Goal: Find specific page/section: Find specific page/section

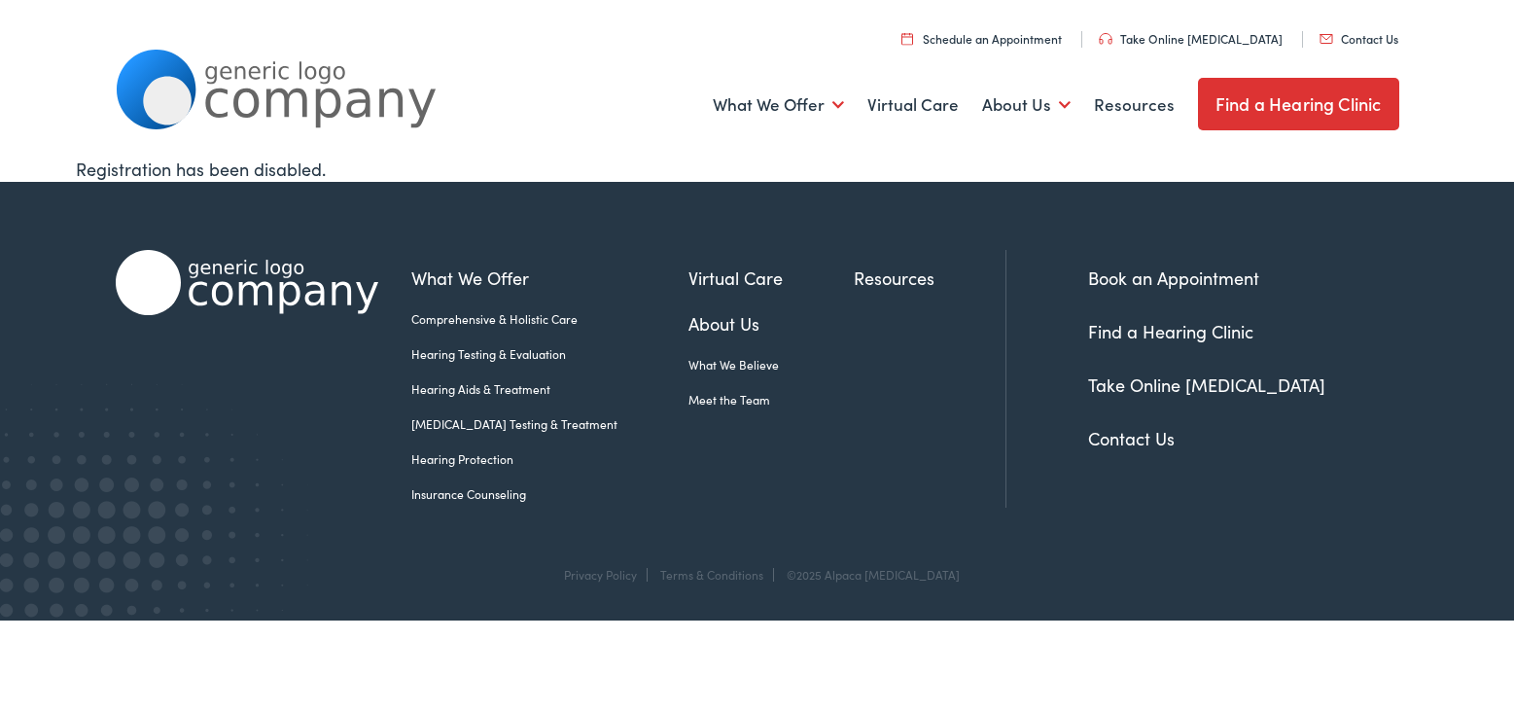
click at [1268, 97] on link "Find a Hearing Clinic" at bounding box center [1298, 104] width 201 height 52
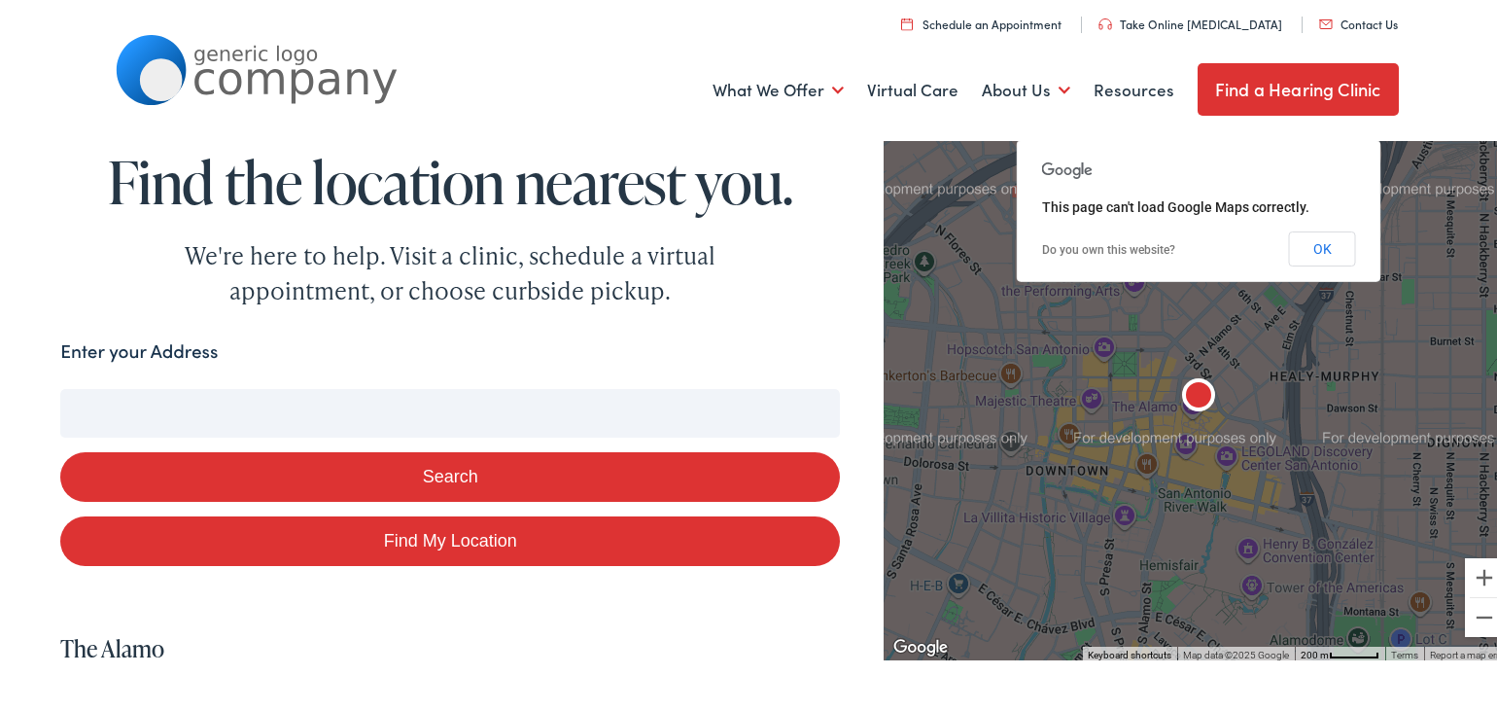
click at [389, 412] on input "Enter your Address" at bounding box center [450, 409] width 780 height 49
type input "s"
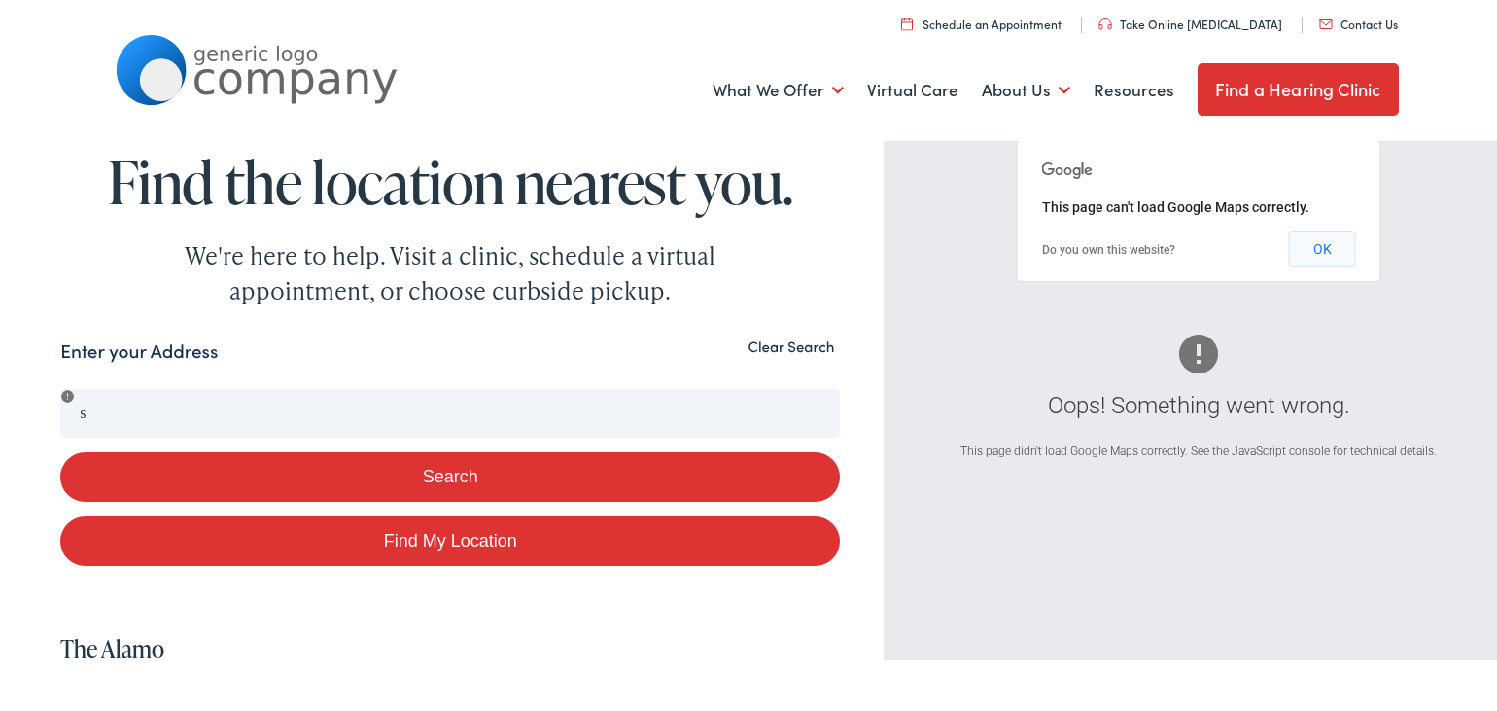
click at [1307, 235] on button "OK" at bounding box center [1322, 244] width 67 height 35
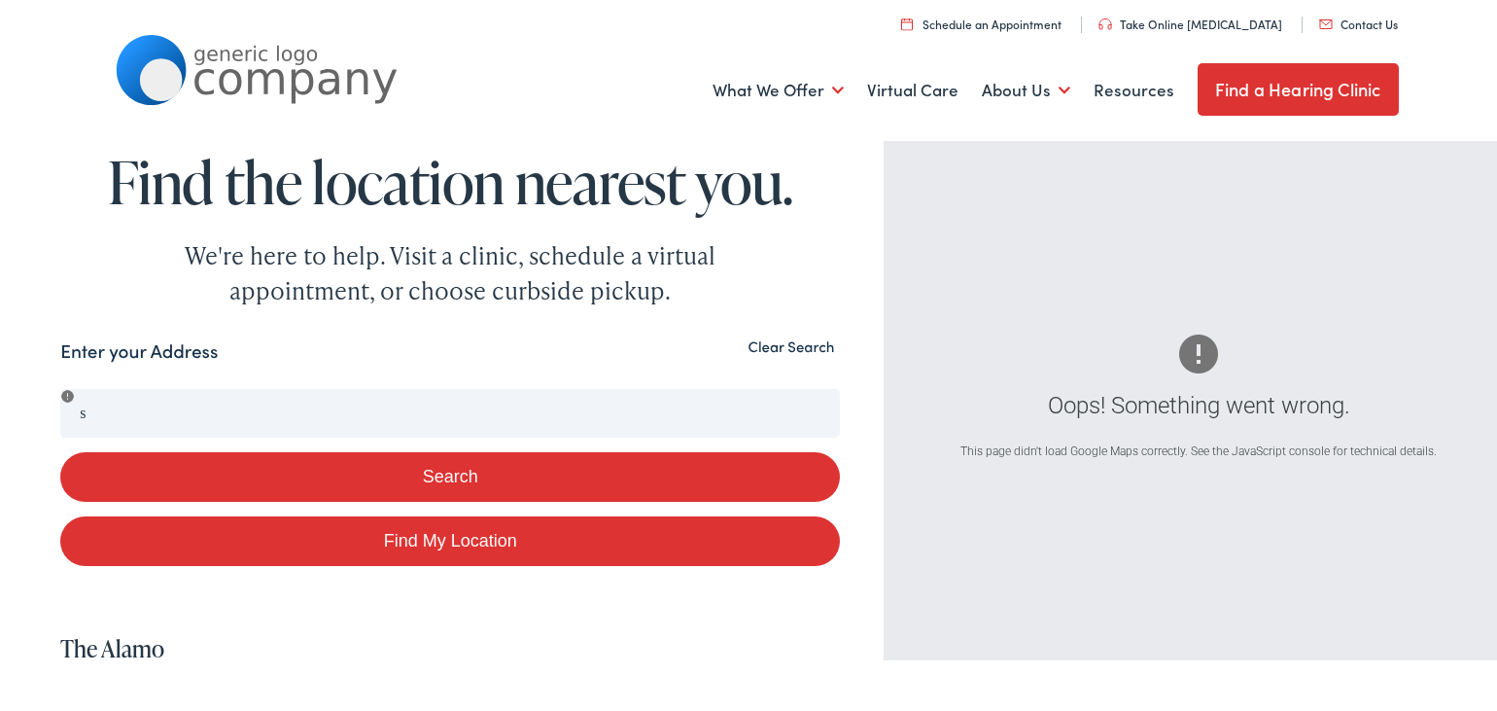
click at [1300, 95] on link "Find a Hearing Clinic" at bounding box center [1298, 85] width 201 height 52
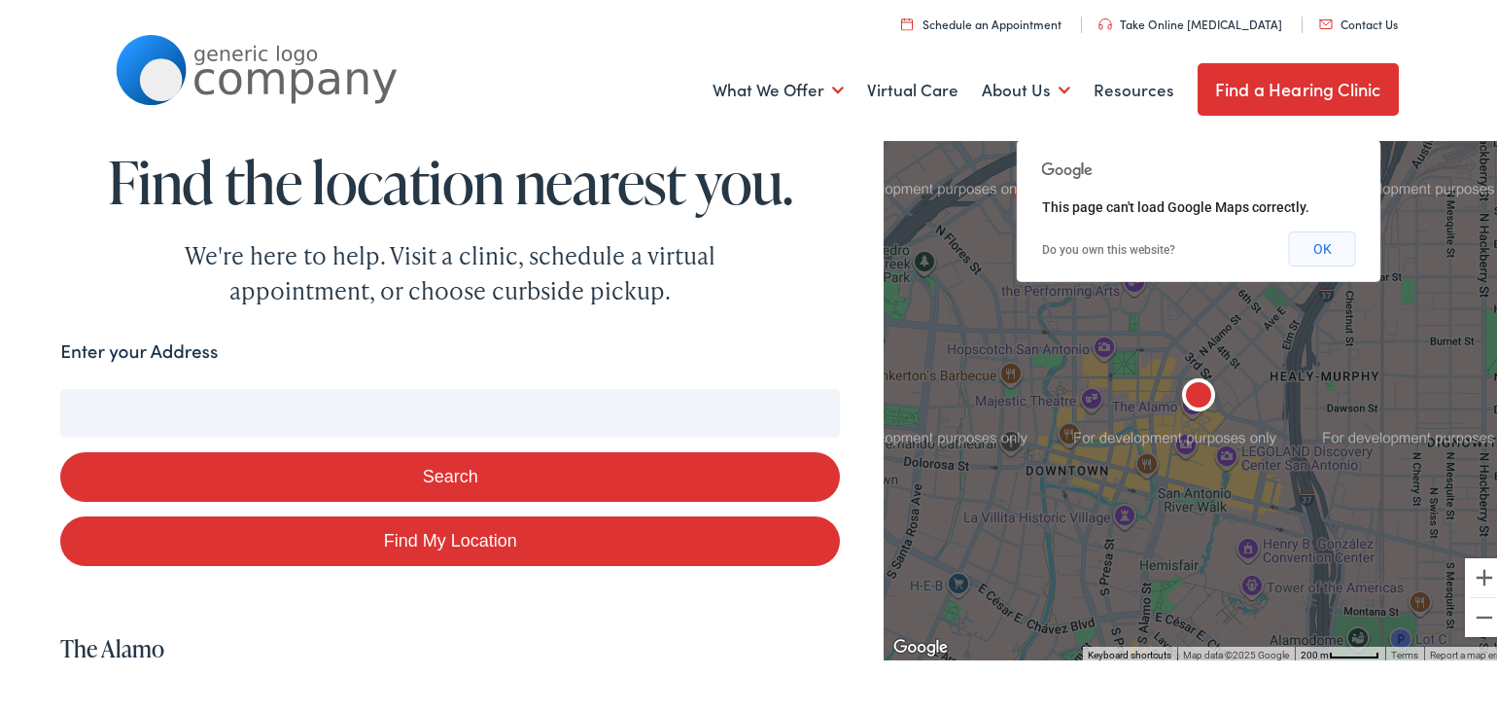
click at [1301, 247] on button "OK" at bounding box center [1322, 244] width 67 height 35
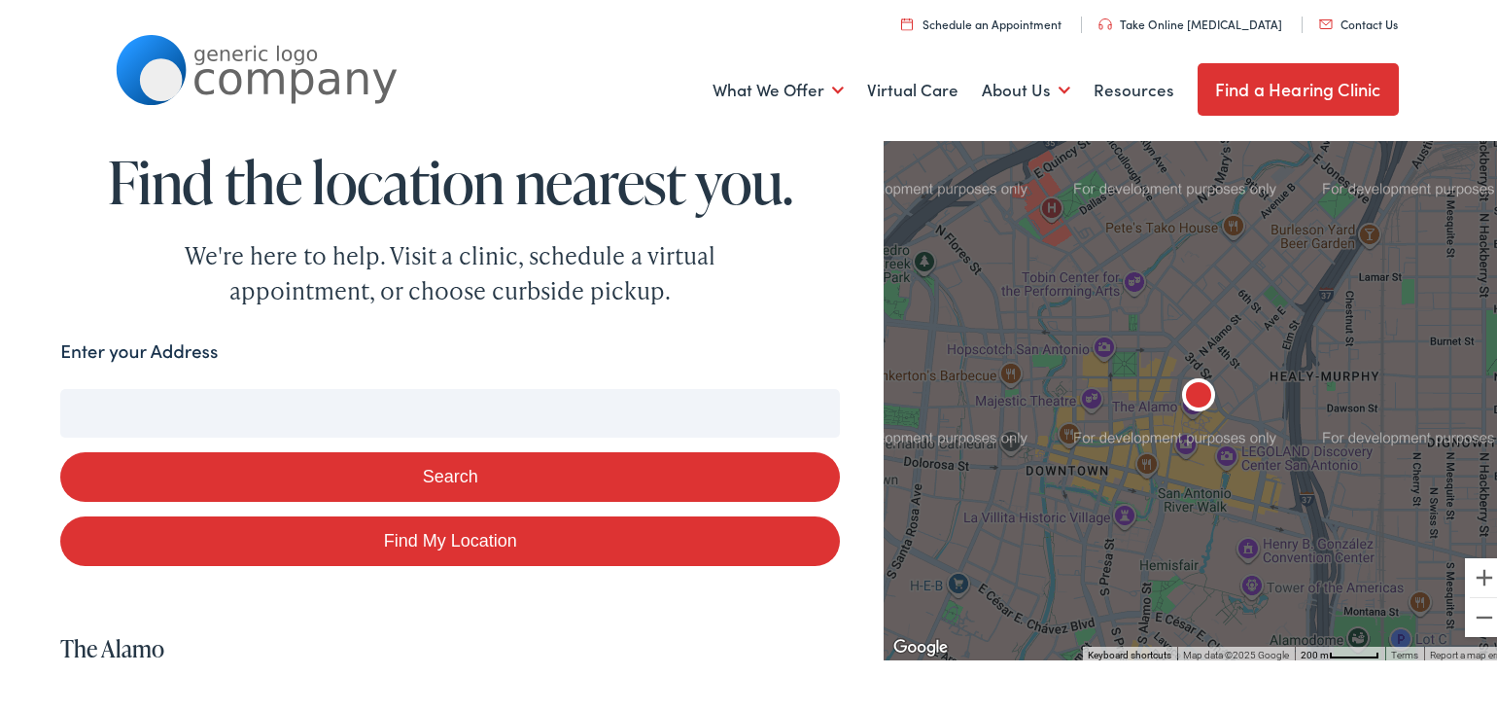
click at [193, 405] on input "Enter your Address" at bounding box center [450, 409] width 780 height 49
type input "s"
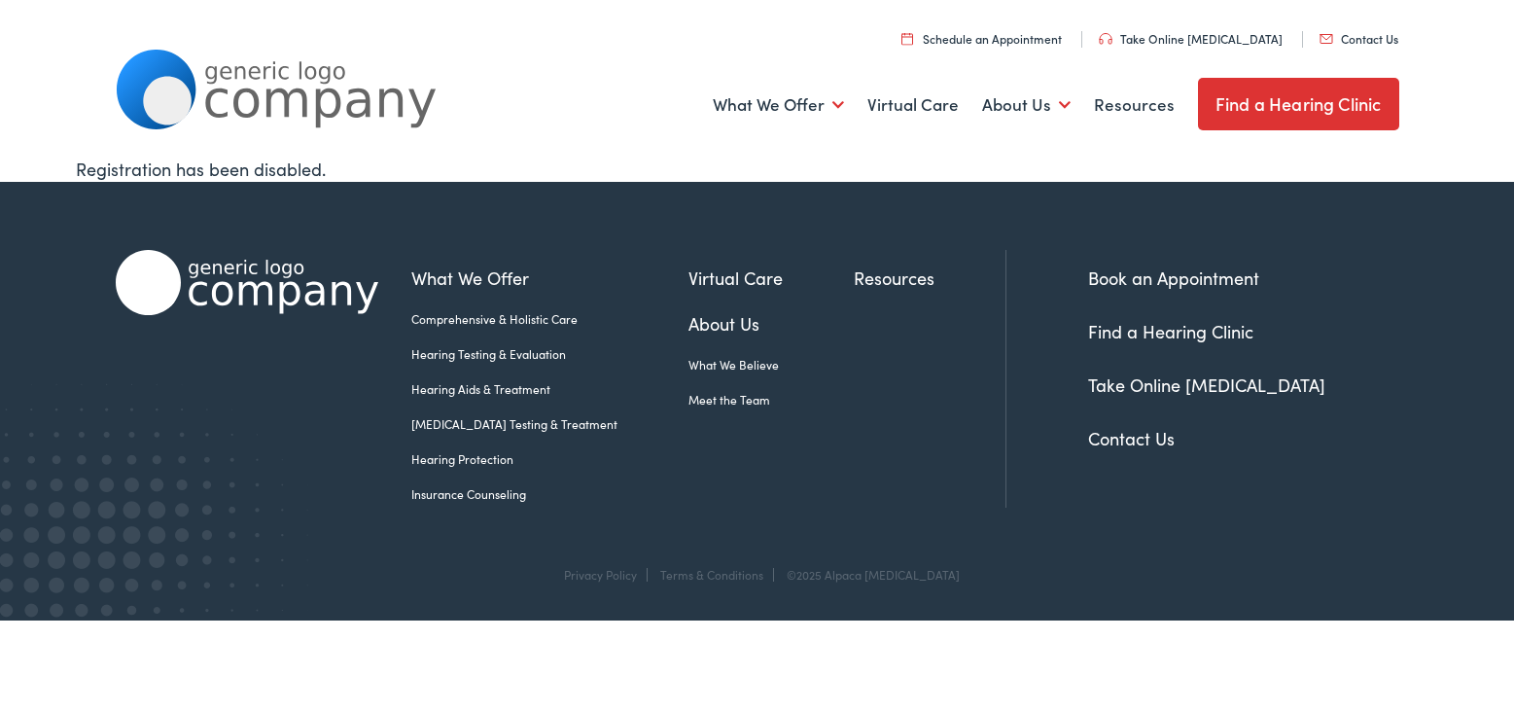
click at [1355, 34] on link "Contact Us" at bounding box center [1358, 38] width 79 height 17
